Goal: Download file/media

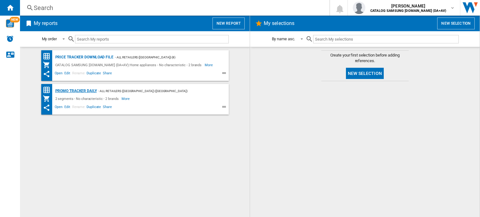
click at [86, 91] on div "Promo Tracker Daily" at bounding box center [75, 91] width 43 height 8
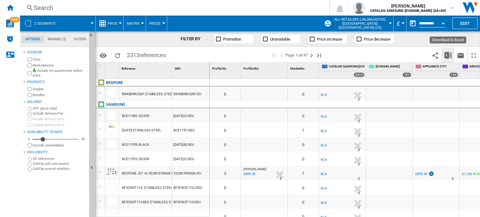
click at [448, 55] on img "Download in Excel" at bounding box center [447, 55] width 7 height 7
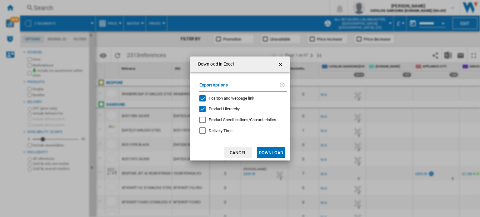
click at [274, 155] on button "Download" at bounding box center [271, 152] width 28 height 11
